Goal: Task Accomplishment & Management: Complete application form

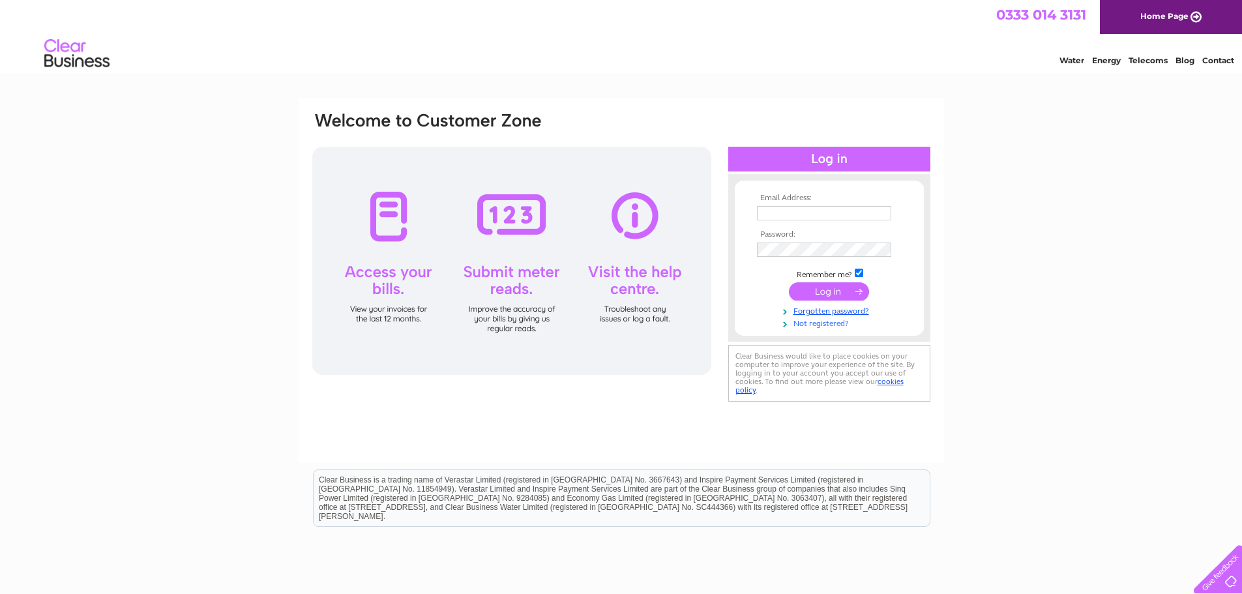
click at [820, 325] on link "Not registered?" at bounding box center [831, 322] width 148 height 12
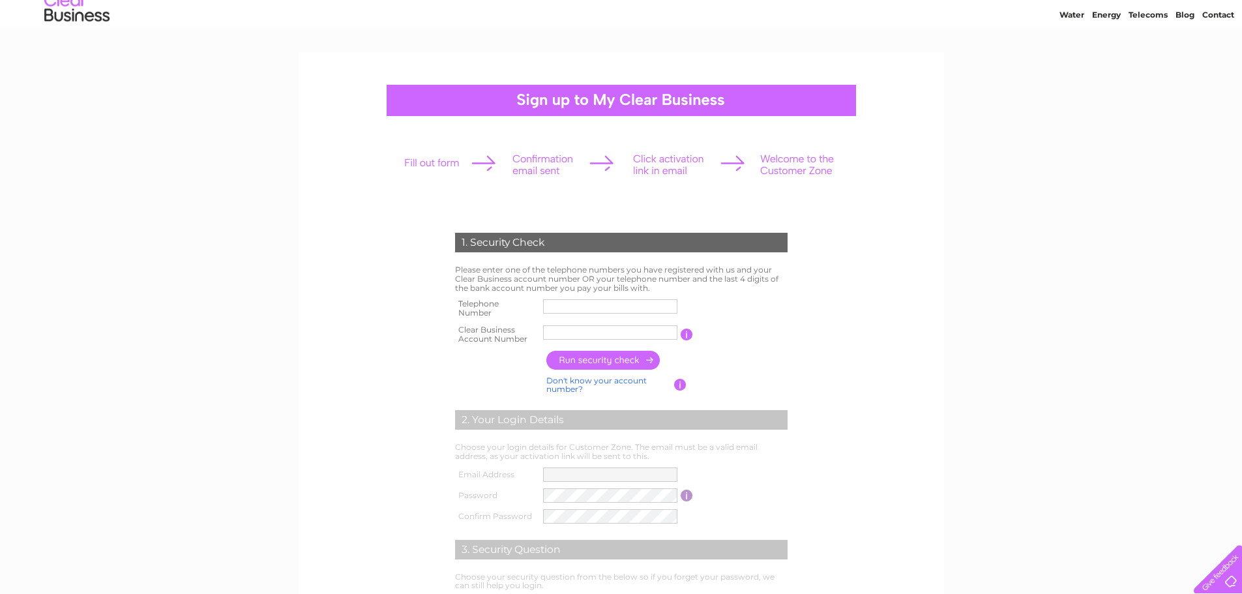
scroll to position [65, 0]
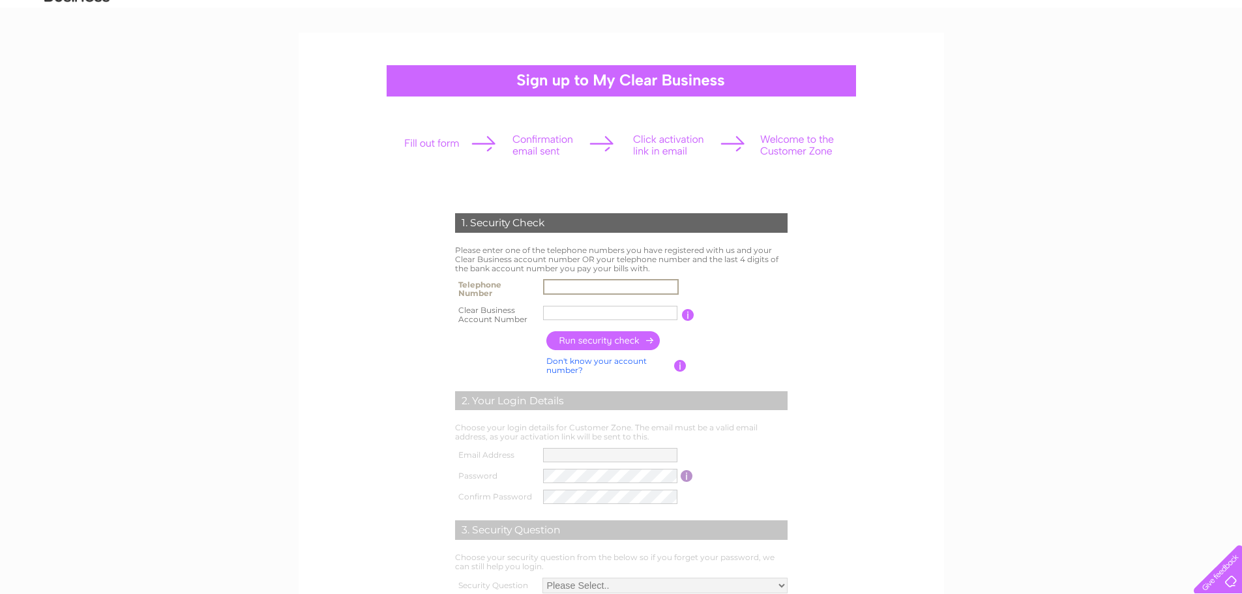
click at [577, 288] on input "text" at bounding box center [611, 287] width 136 height 16
click at [561, 308] on input "text" at bounding box center [610, 313] width 134 height 14
type input "CB3032450"
click at [607, 334] on input "button" at bounding box center [603, 340] width 115 height 19
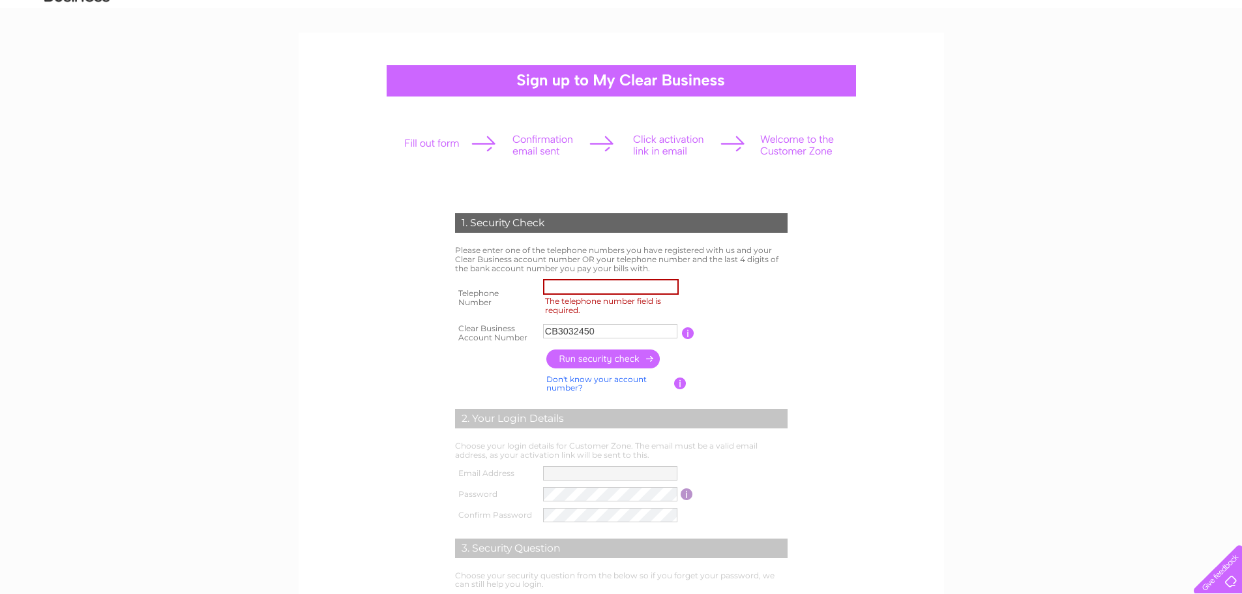
click at [635, 287] on input "The telephone number field is required." at bounding box center [611, 287] width 136 height 16
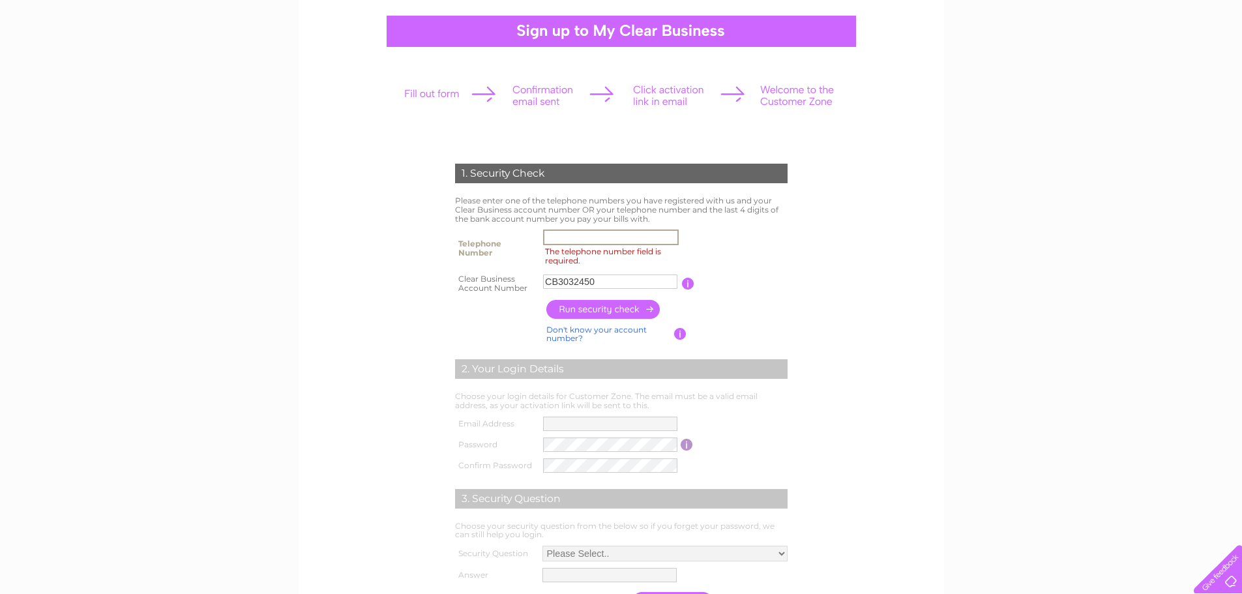
scroll to position [261, 0]
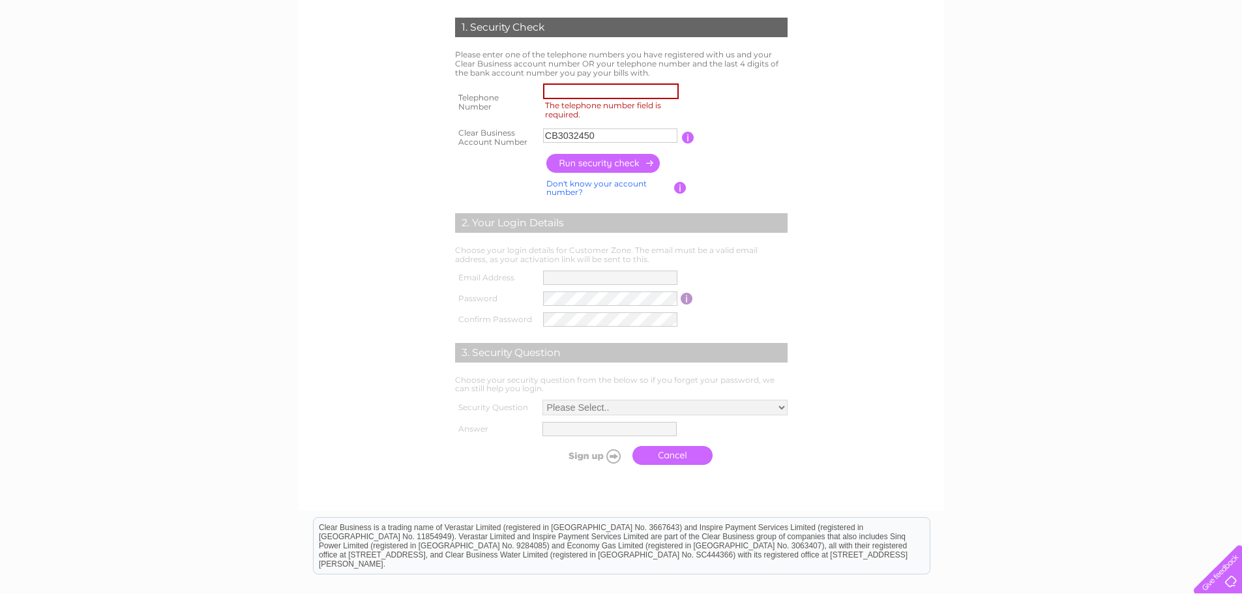
click at [585, 100] on label "The telephone number field is required." at bounding box center [612, 110] width 139 height 22
click at [585, 99] on input "The telephone number field is required." at bounding box center [611, 91] width 136 height 16
click at [585, 92] on input "The telephone number field is required." at bounding box center [611, 91] width 136 height 16
click at [684, 134] on input "button" at bounding box center [688, 138] width 12 height 12
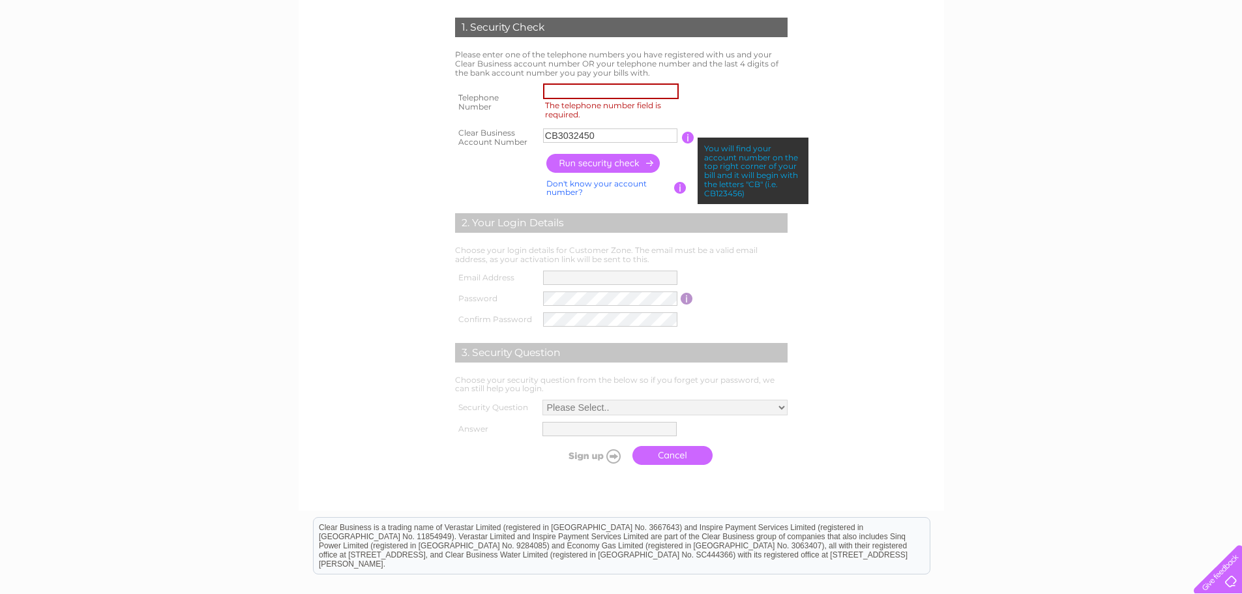
click at [684, 134] on input "button" at bounding box center [688, 138] width 12 height 12
click at [688, 99] on table "Telephone Number The telephone number field is required. Clear Business Account…" at bounding box center [621, 115] width 339 height 70
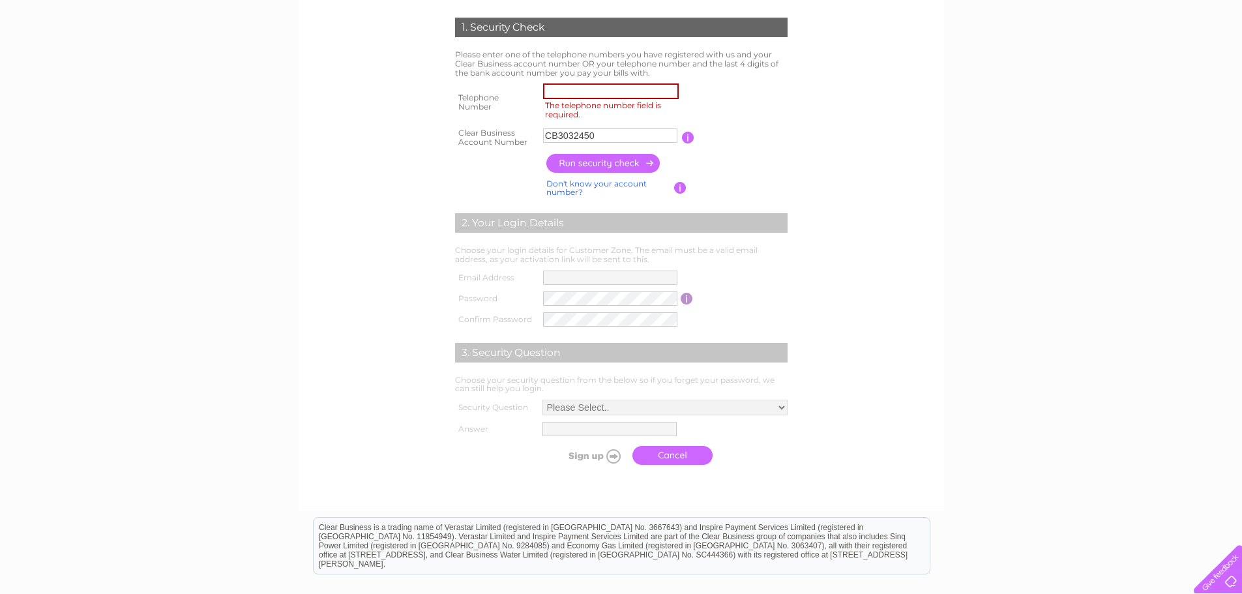
click at [589, 166] on input "button" at bounding box center [603, 163] width 115 height 19
click at [591, 93] on input "The telephone number field is required." at bounding box center [611, 91] width 136 height 16
drag, startPoint x: 594, startPoint y: 136, endPoint x: 512, endPoint y: 133, distance: 82.2
click at [513, 133] on tr "Clear Business Account Number CB3032450 You will find your account number on th…" at bounding box center [621, 137] width 339 height 26
